Goal: Information Seeking & Learning: Learn about a topic

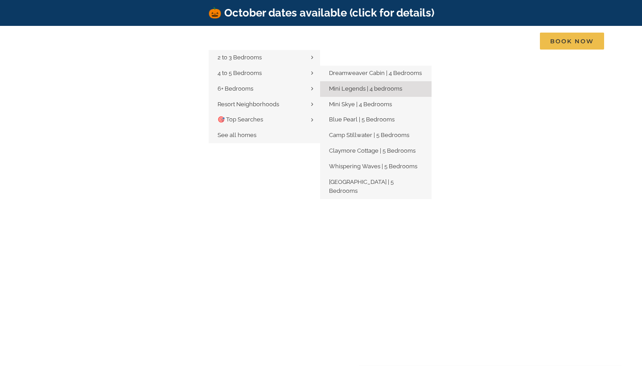
click at [336, 88] on span "Mini Legends | 4 bedrooms" at bounding box center [365, 88] width 73 height 7
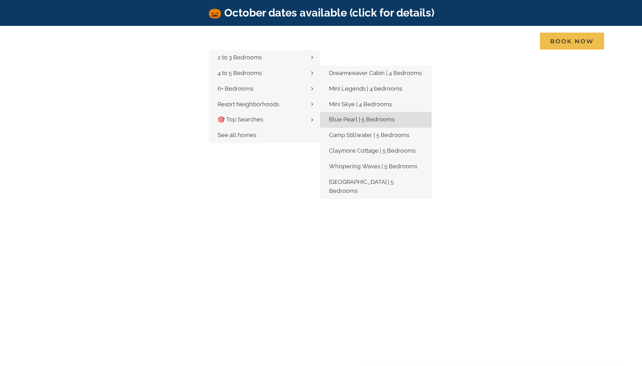
click at [350, 120] on span "Blue Pearl | 5 Bedrooms" at bounding box center [362, 119] width 66 height 7
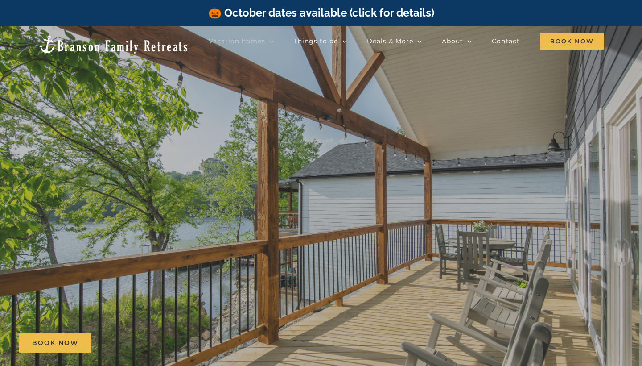
click at [386, 353] on div at bounding box center [321, 209] width 642 height 366
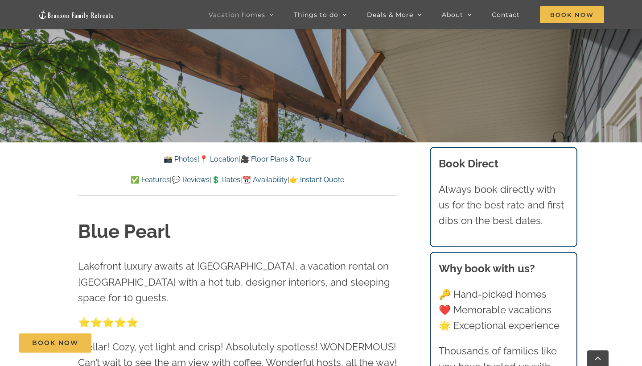
click at [227, 181] on link "💲 Rates" at bounding box center [225, 179] width 29 height 8
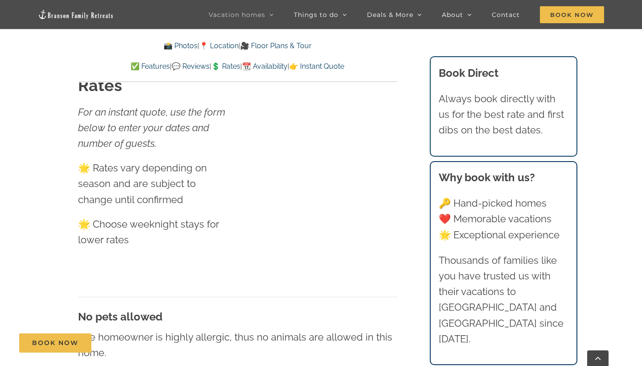
click at [184, 174] on div "🌟 Rates vary depending on season and are subject to change until confirmed 🌟 Ch…" at bounding box center [154, 203] width 153 height 87
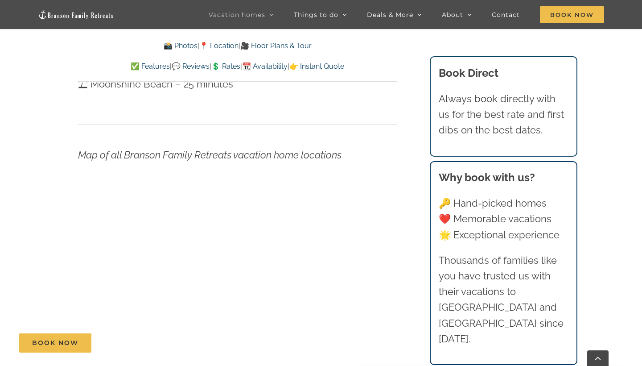
scroll to position [2094, 0]
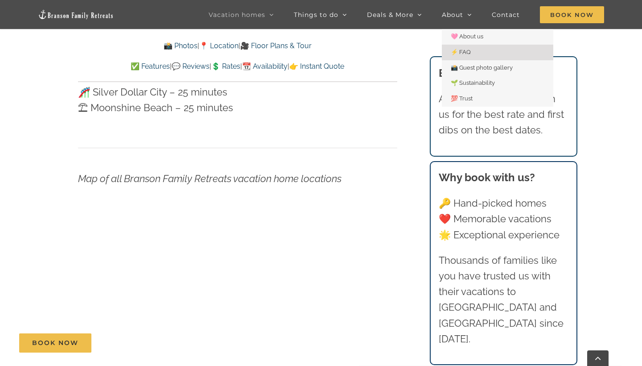
click at [472, 53] on link "⚡️ FAQ" at bounding box center [497, 53] width 111 height 16
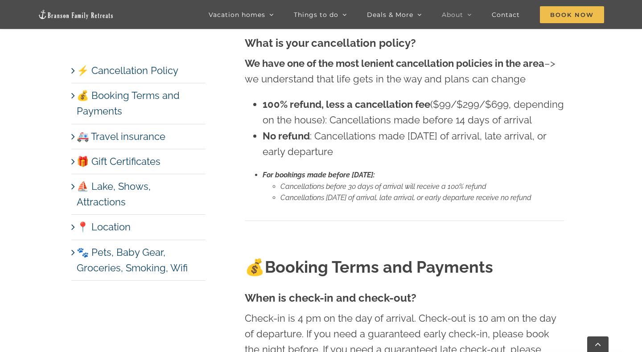
scroll to position [399, 0]
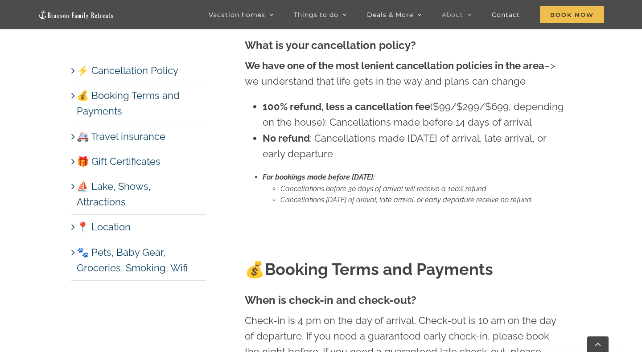
click at [569, 161] on div "⚡️ Cancellation Policy What is your cancellation policy? We have one of the mos…" at bounding box center [404, 106] width 355 height 255
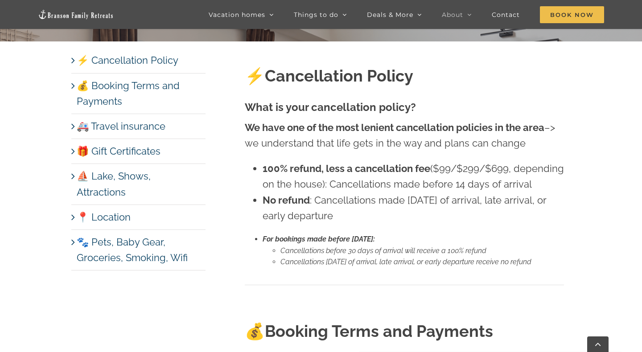
scroll to position [323, 0]
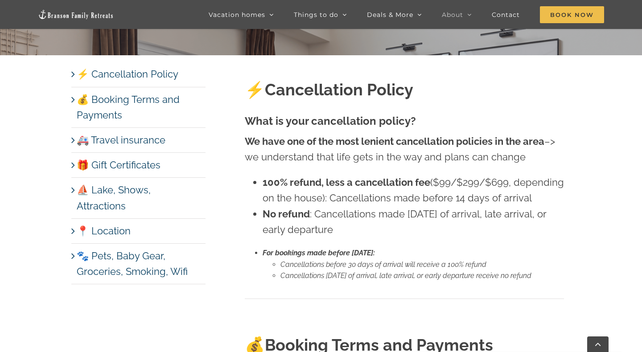
click at [544, 75] on div "⚡️ Cancellation Policy What is your cancellation policy? We have one of the mos…" at bounding box center [404, 182] width 319 height 255
